Goal: Task Accomplishment & Management: Complete application form

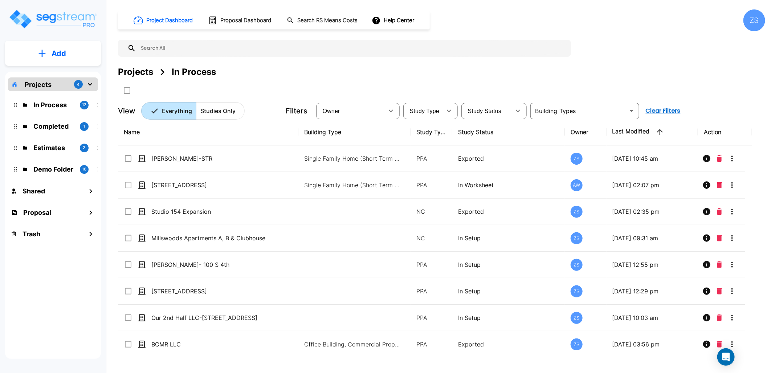
click at [453, 77] on div "Projects In Process" at bounding box center [441, 71] width 647 height 13
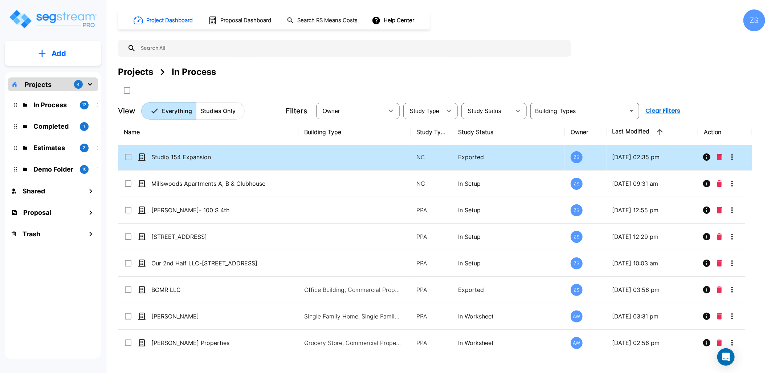
scroll to position [81, 0]
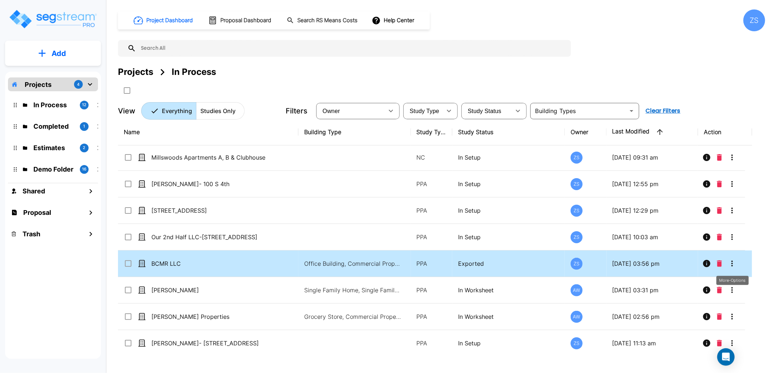
click at [737, 267] on button "More-Options" at bounding box center [732, 263] width 15 height 15
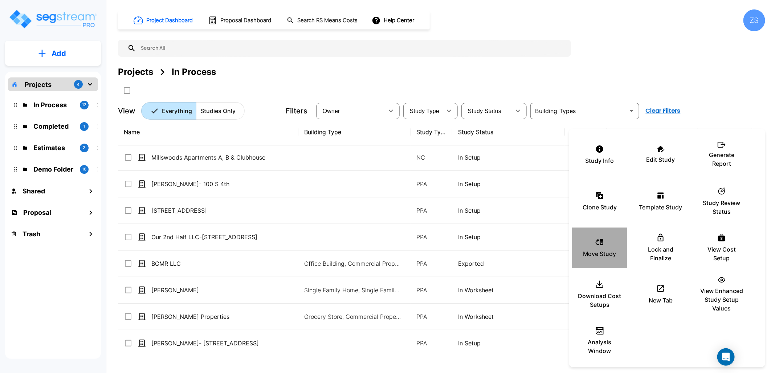
click at [608, 255] on p "Move Study" at bounding box center [600, 253] width 33 height 9
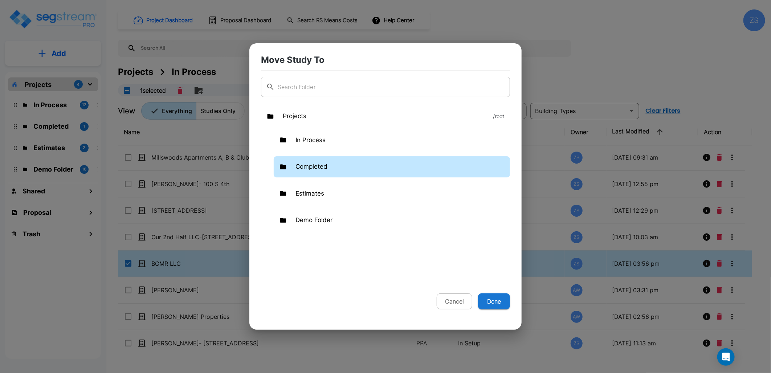
click at [319, 167] on p "Completed" at bounding box center [312, 166] width 32 height 9
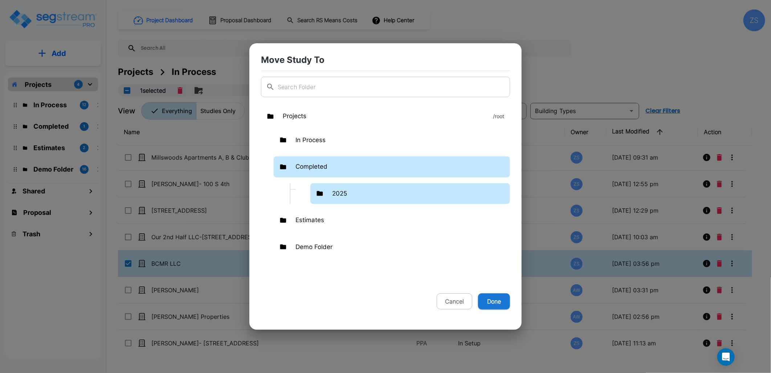
click at [346, 194] on p "2025" at bounding box center [339, 193] width 15 height 9
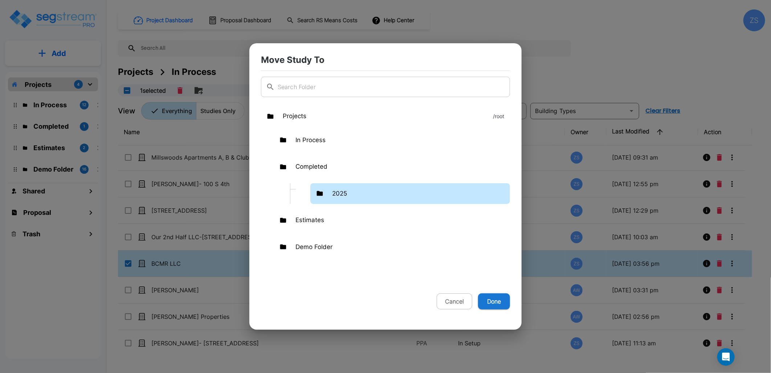
click at [346, 194] on p "2025" at bounding box center [339, 193] width 15 height 9
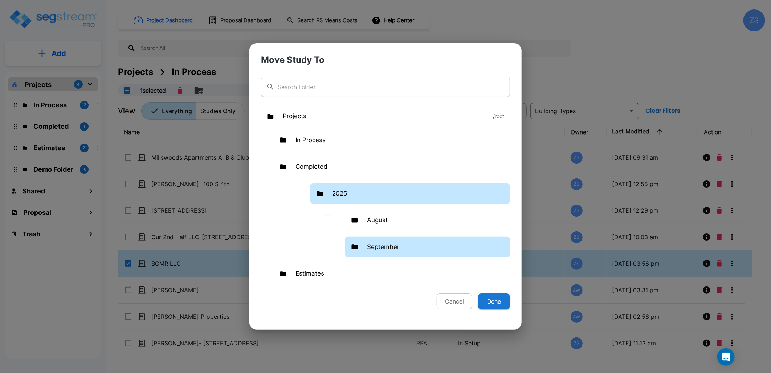
click at [378, 250] on p "September" at bounding box center [383, 246] width 32 height 9
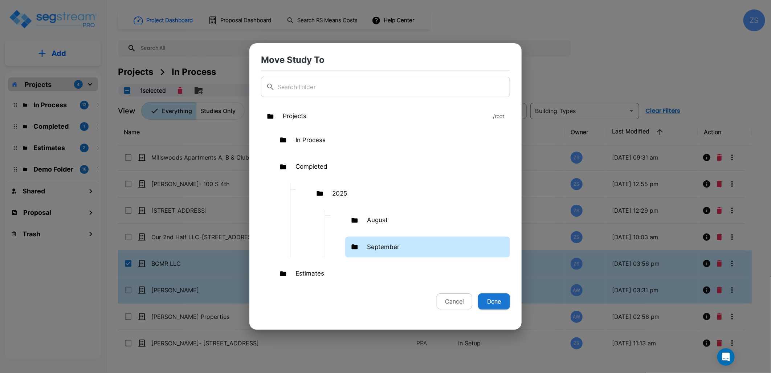
click at [497, 302] on button "Done" at bounding box center [494, 301] width 32 height 16
checkbox input "false"
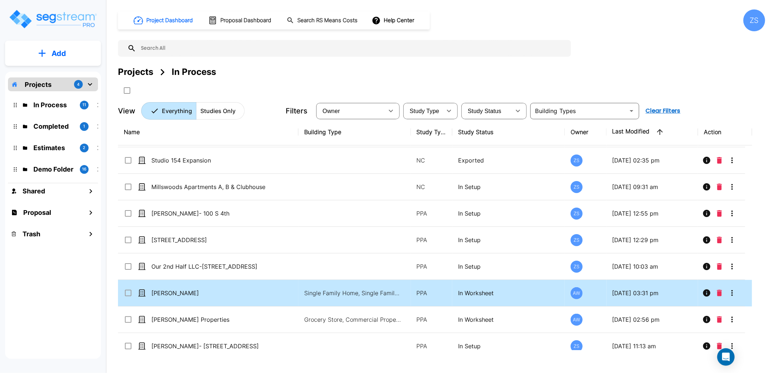
scroll to position [0, 0]
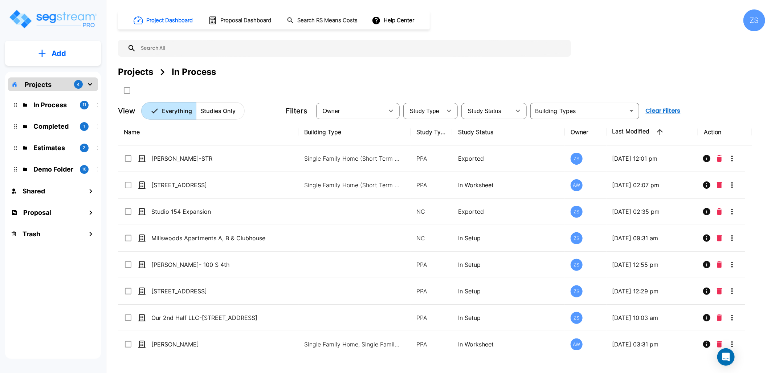
click at [59, 53] on p "Add" at bounding box center [59, 53] width 15 height 11
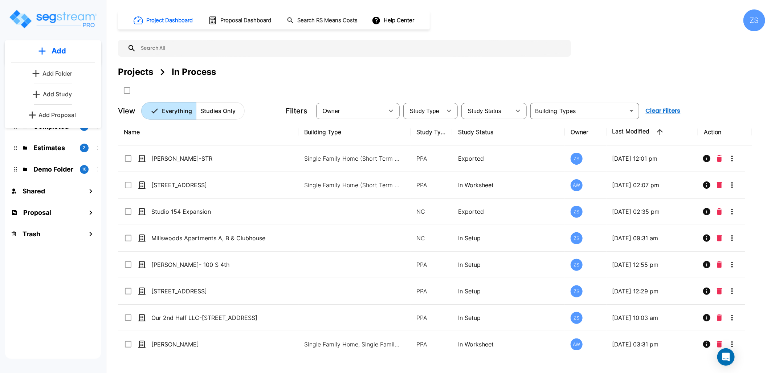
click at [61, 96] on p "Add Study" at bounding box center [57, 94] width 29 height 9
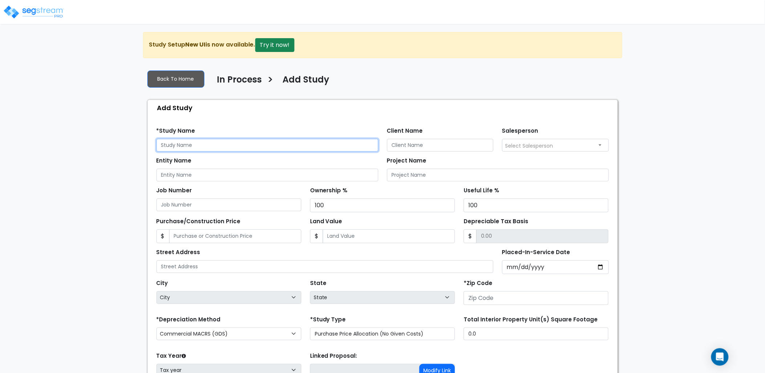
click at [199, 147] on input "text" at bounding box center [268, 145] width 222 height 13
drag, startPoint x: 223, startPoint y: 146, endPoint x: 142, endPoint y: 149, distance: 81.0
click at [142, 149] on div "We are Building your Study. So please grab a coffee and let us do the heavy lif…" at bounding box center [382, 234] width 765 height 405
drag, startPoint x: 229, startPoint y: 148, endPoint x: 115, endPoint y: 147, distance: 114.0
click at [115, 147] on div "We are Building your Study. So please grab a coffee and let us do the heavy lif…" at bounding box center [382, 234] width 765 height 405
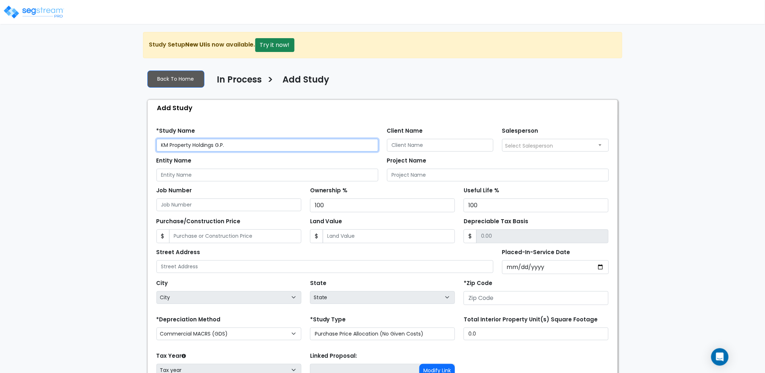
type input "KM Property Holdings G.P."
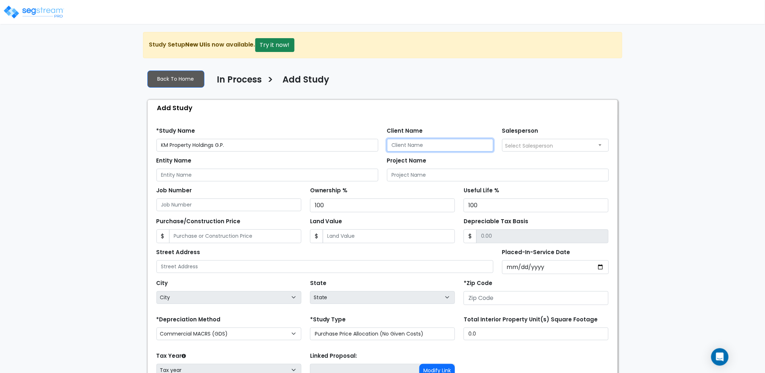
click at [453, 146] on input "Client Name" at bounding box center [440, 145] width 107 height 13
paste input "KM Property Holdings G.P."
type input "KM Property Holdings G.P."
click at [296, 175] on input "Entity Name" at bounding box center [268, 174] width 222 height 13
paste input "KM Property Holdings G.P."
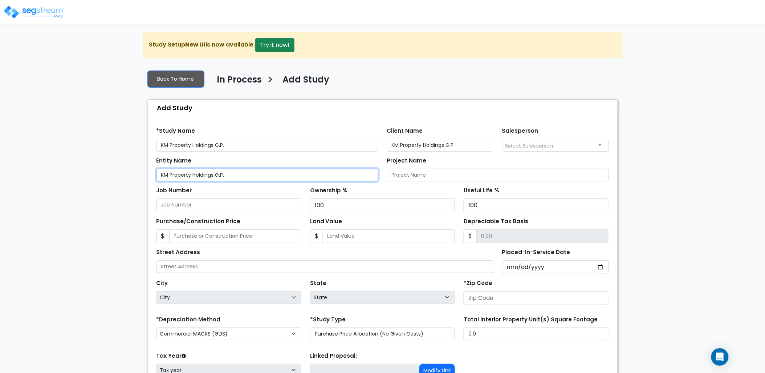
type input "KM Property Holdings G.P."
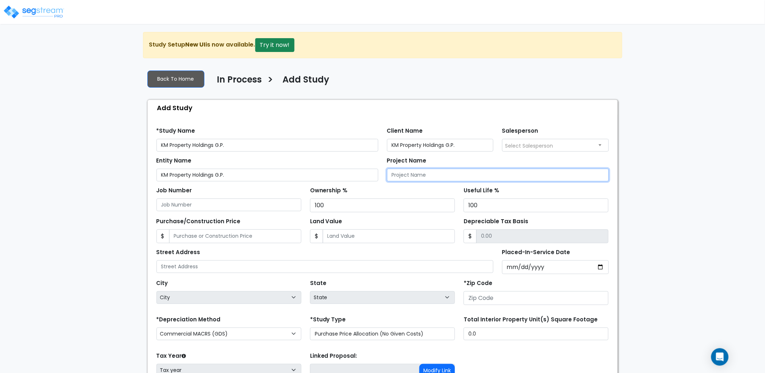
click at [403, 175] on input "Project Name" at bounding box center [498, 174] width 222 height 13
paste input "KM Property Holdings G.P."
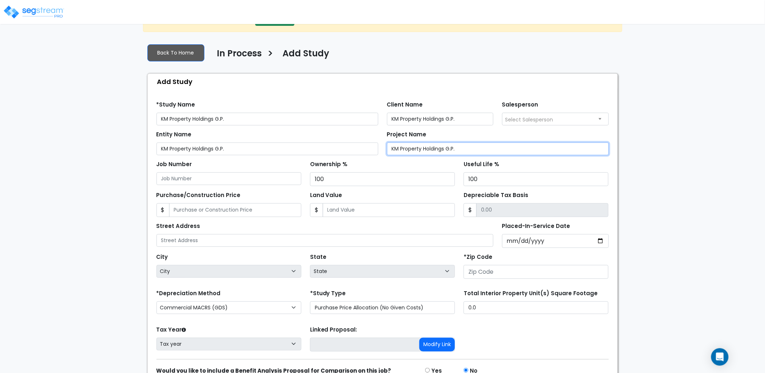
scroll to position [40, 0]
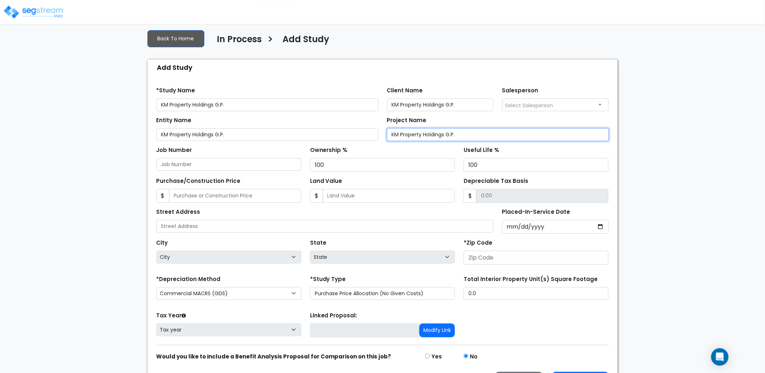
type input "KM Property Holdings G.P."
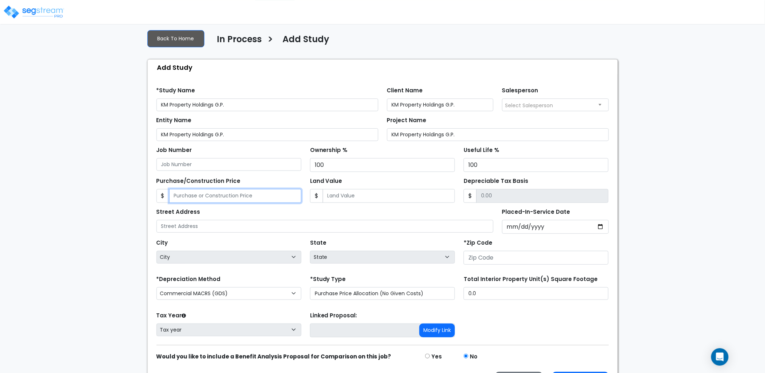
click at [244, 199] on input "Purchase/Construction Price" at bounding box center [235, 196] width 132 height 14
type input "1"
type input "1.00"
type input "19"
type input "19.00"
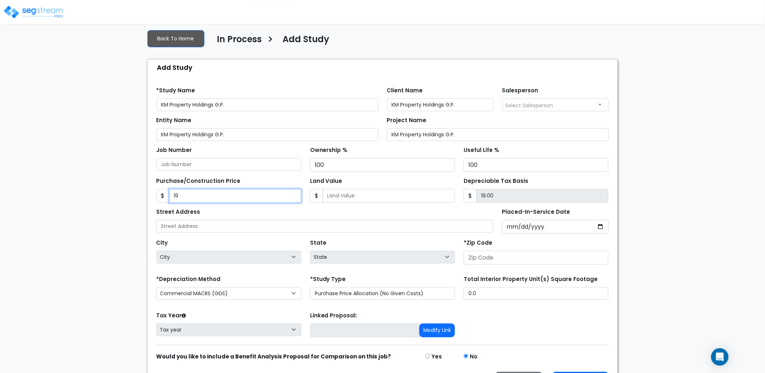
type input "191"
type input "191.00"
type input "1910"
type input "1,910.00"
type input "1,9100"
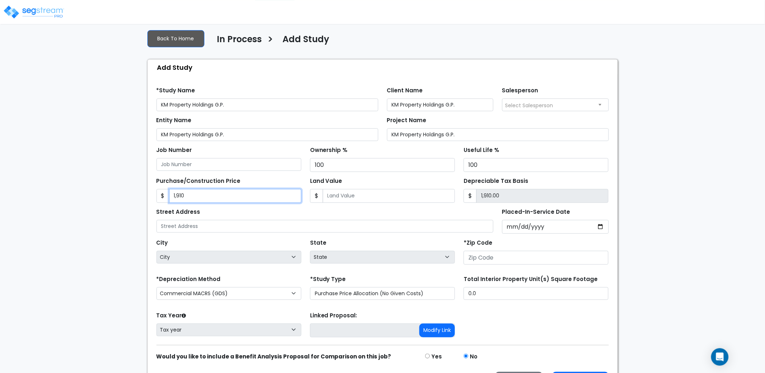
type input "19,100.00"
type input "19,1000"
type input "191,000.00"
type input "191,0000"
type input "1,910,000.00"
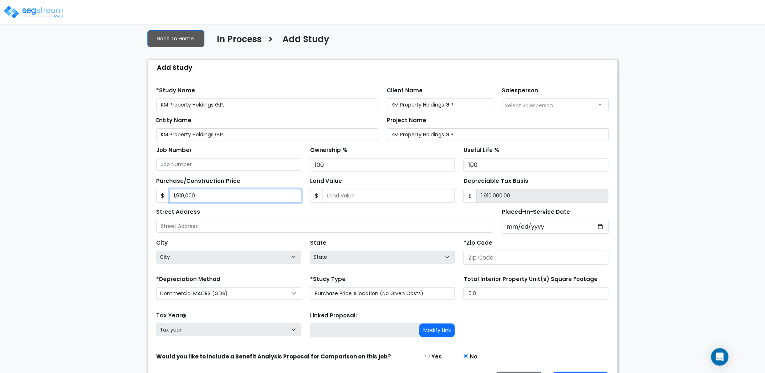
type input "1,910,000"
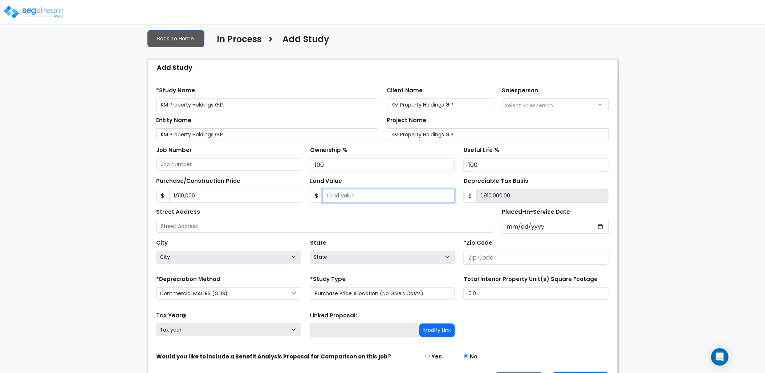
type input "4"
type input "1,909,996.00"
type input "42"
type input "1,909,958.00"
type input "420"
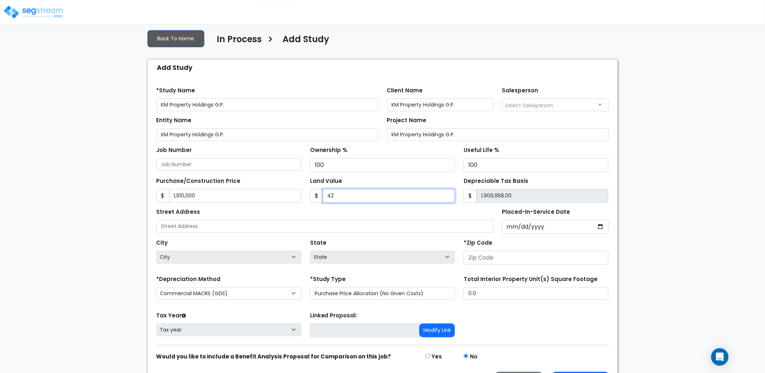
type input "1,909,580.00"
type input "4200"
type input "1,905,800.00"
type input "4,2000"
type input "1,868,000.00"
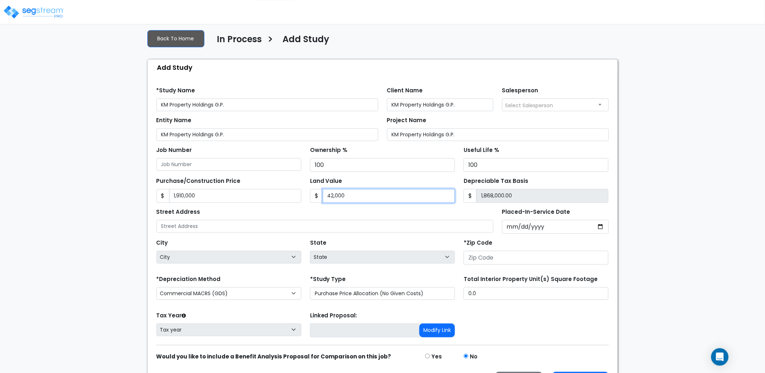
type input "42,0000"
type input "1,490,000.00"
type input "420,000"
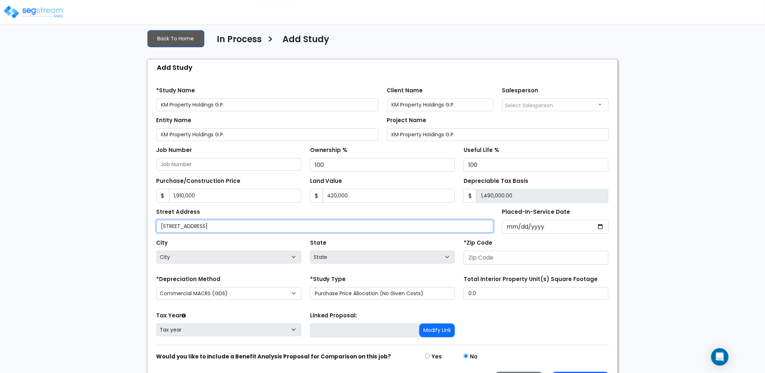
type input "[STREET_ADDRESS]"
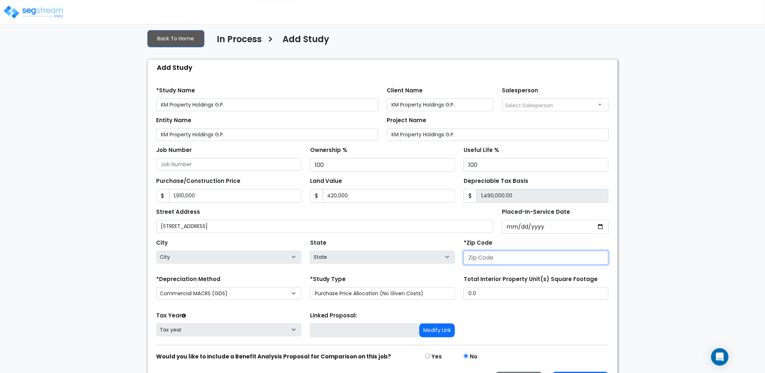
select select "National Average"
type input "3"
select select "GA"
type input "37"
select select "TN"
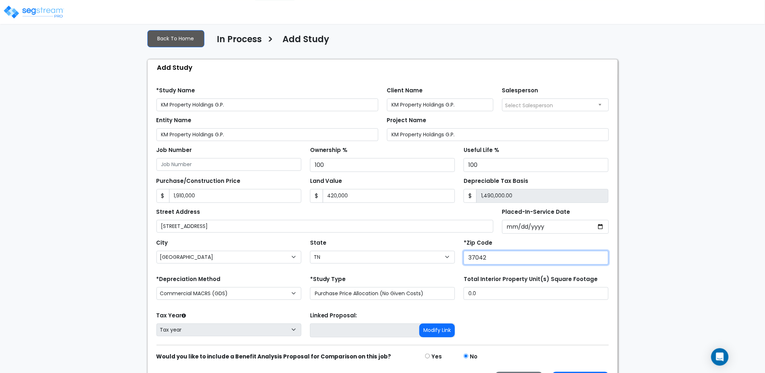
type input "37042"
click at [364, 244] on div "State State National Average AB AK AL AR AZ [GEOGRAPHIC_DATA] CA CO CT DC DE FL…" at bounding box center [383, 251] width 154 height 29
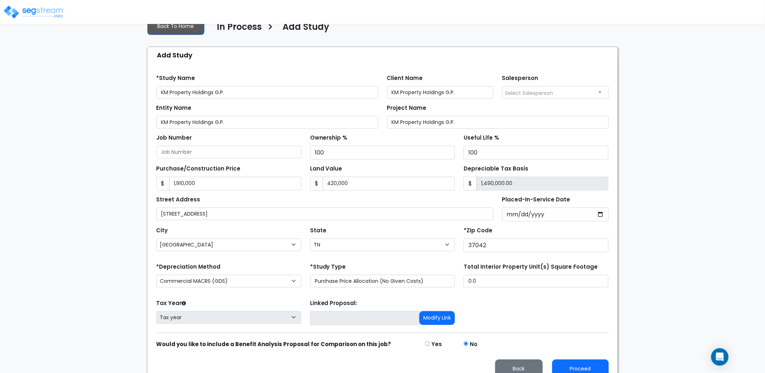
scroll to position [64, 0]
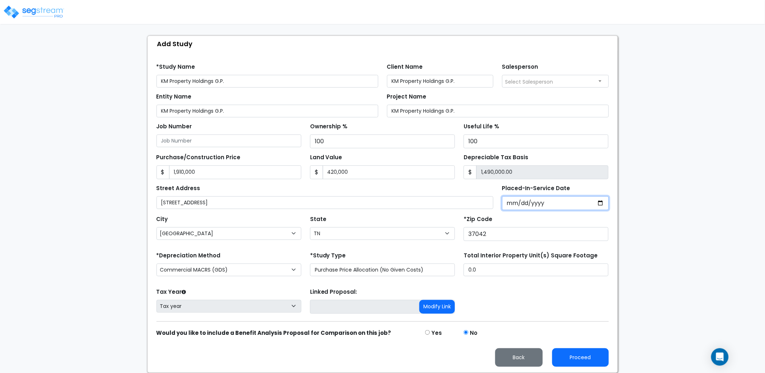
click at [518, 206] on input "Placed-In-Service Date" at bounding box center [555, 203] width 107 height 14
click at [512, 205] on input "Placed-In-Service Date" at bounding box center [555, 203] width 107 height 14
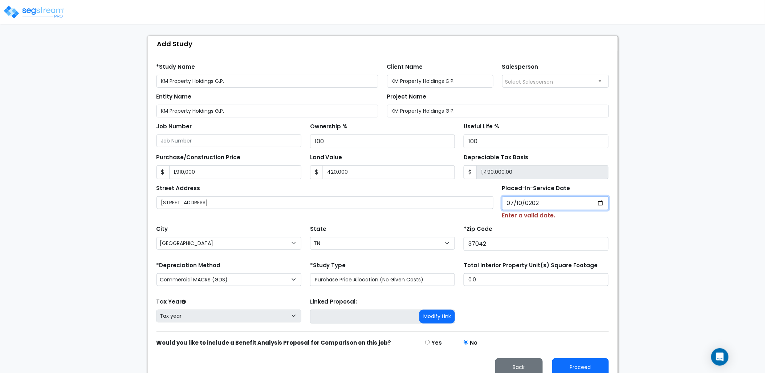
type input "[DATE]"
select select "2025"
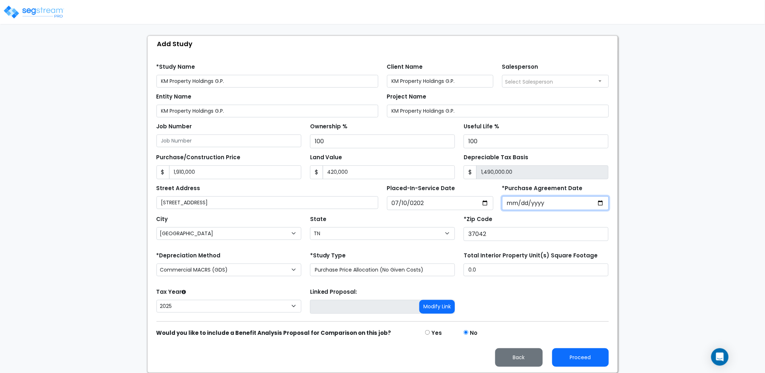
click at [512, 205] on input "*Purchase Agreement Date" at bounding box center [555, 203] width 107 height 14
type input "[DATE]"
click at [588, 360] on button "Proceed" at bounding box center [580, 357] width 57 height 19
type input "1910000"
type input "420000"
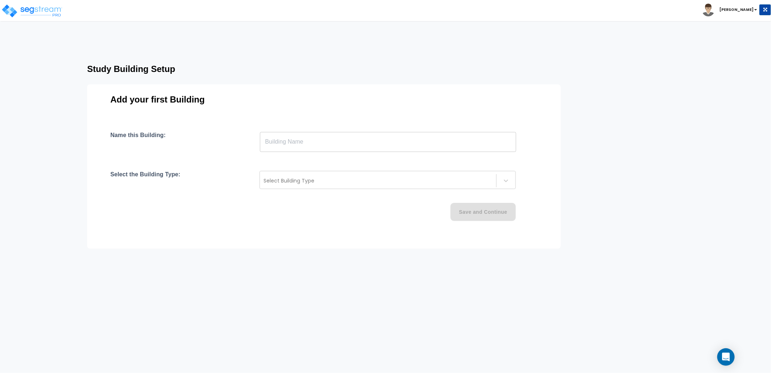
click at [371, 148] on input "text" at bounding box center [388, 141] width 256 height 20
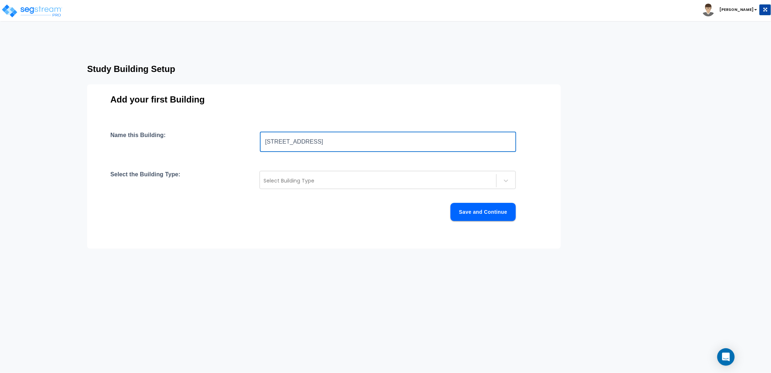
type input "[STREET_ADDRESS]"
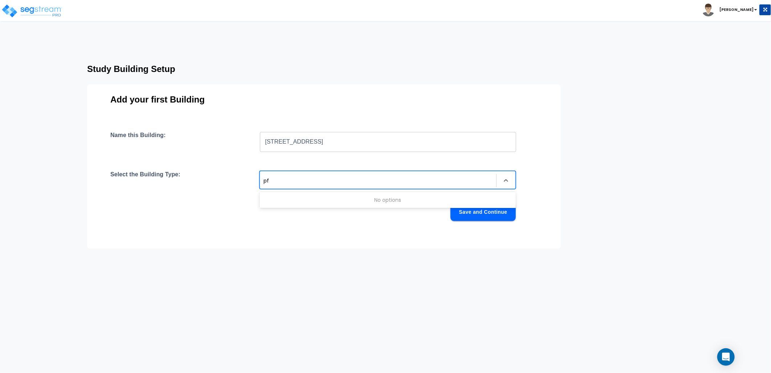
type input "p"
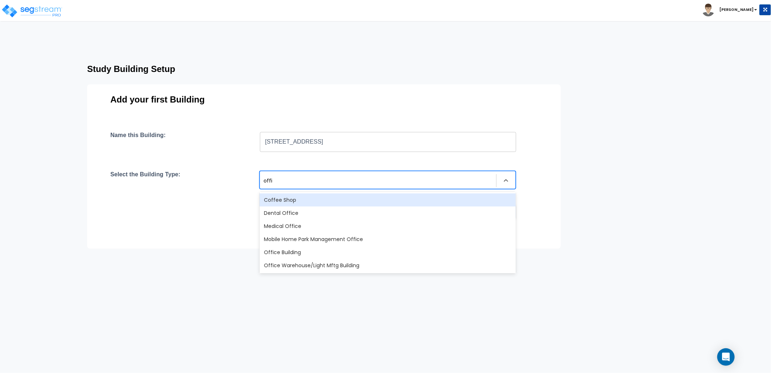
type input "office"
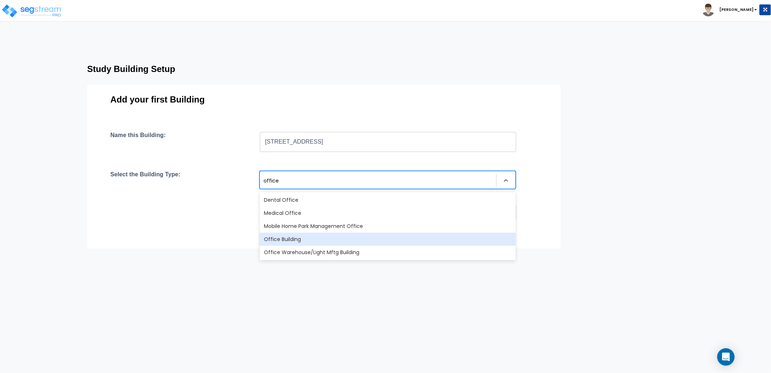
click at [309, 238] on div "Office Building" at bounding box center [388, 238] width 256 height 13
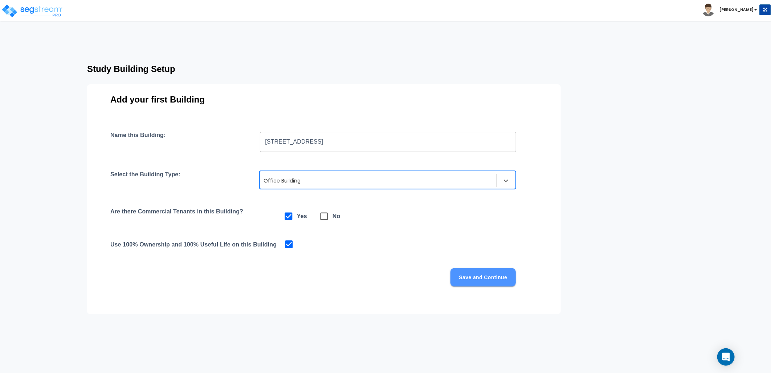
click at [473, 278] on button "Save and Continue" at bounding box center [483, 277] width 65 height 18
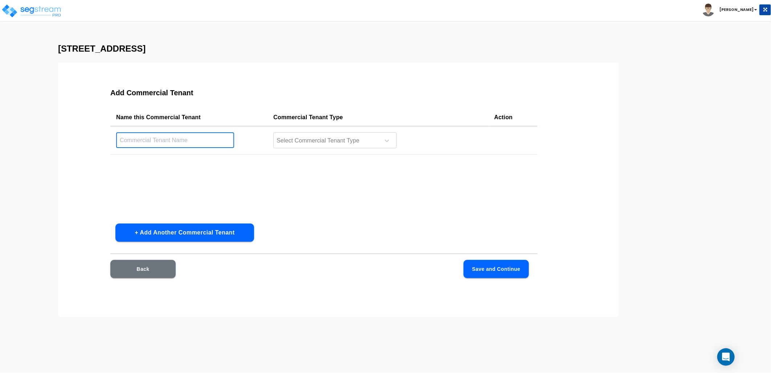
click at [180, 136] on input "text" at bounding box center [175, 140] width 118 height 16
type input "KM Property Holdings G.P."
click at [280, 136] on div at bounding box center [325, 141] width 99 height 10
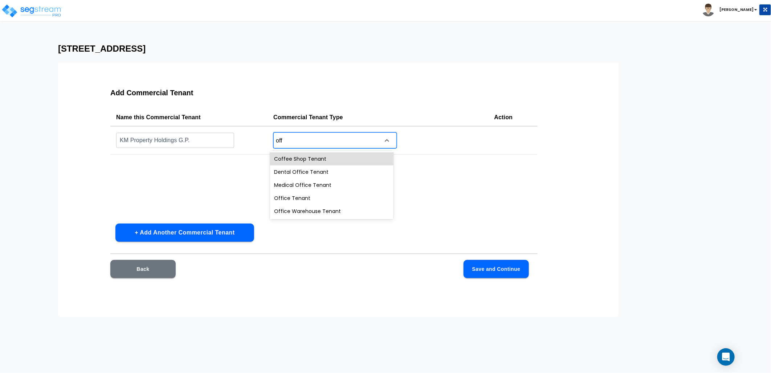
type input "offi"
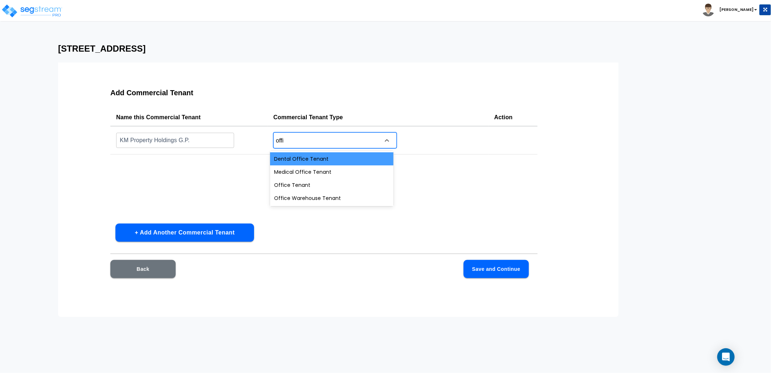
click at [333, 157] on div "Dental Office Tenant" at bounding box center [331, 158] width 123 height 13
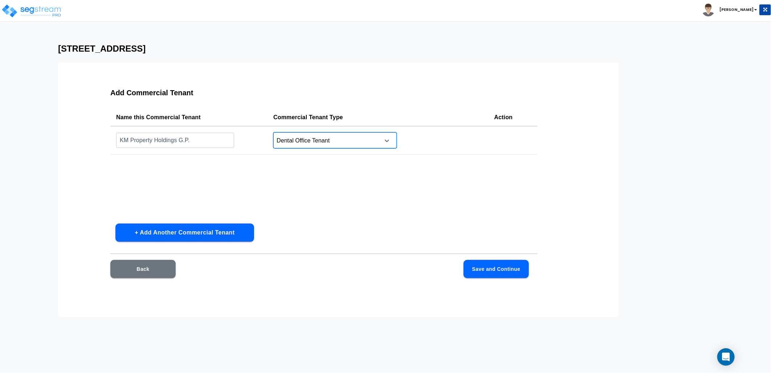
click at [487, 270] on button "Save and Continue" at bounding box center [496, 269] width 65 height 18
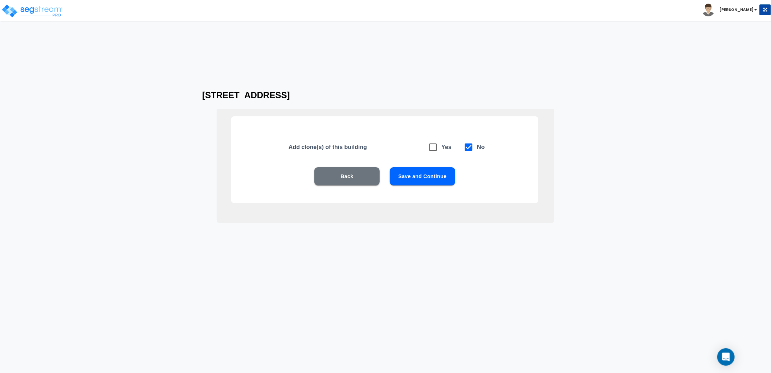
click at [429, 178] on button "Save and Continue" at bounding box center [422, 176] width 65 height 18
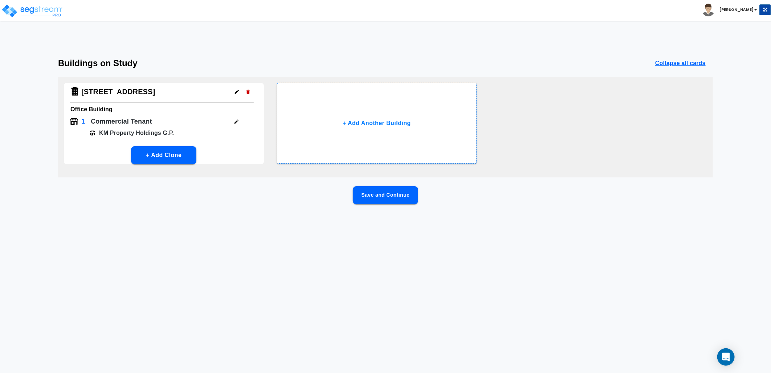
click at [393, 198] on button "Save and Continue" at bounding box center [385, 195] width 65 height 18
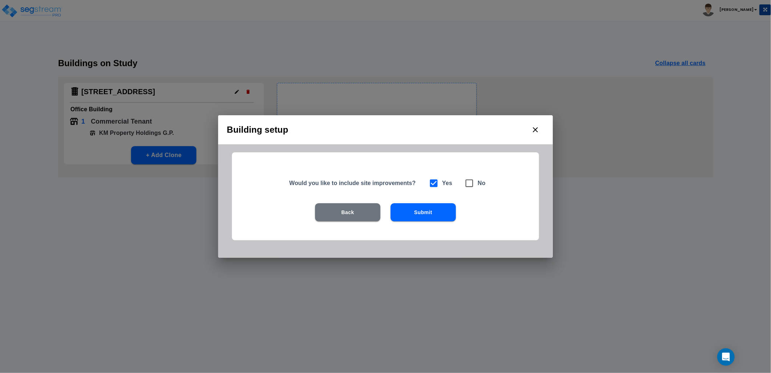
click at [425, 217] on button "Submit" at bounding box center [423, 212] width 65 height 18
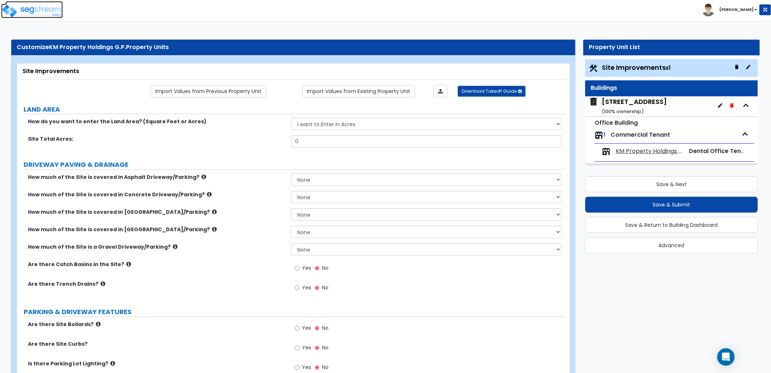
click at [49, 15] on img at bounding box center [32, 11] width 62 height 15
